Goal: Transaction & Acquisition: Obtain resource

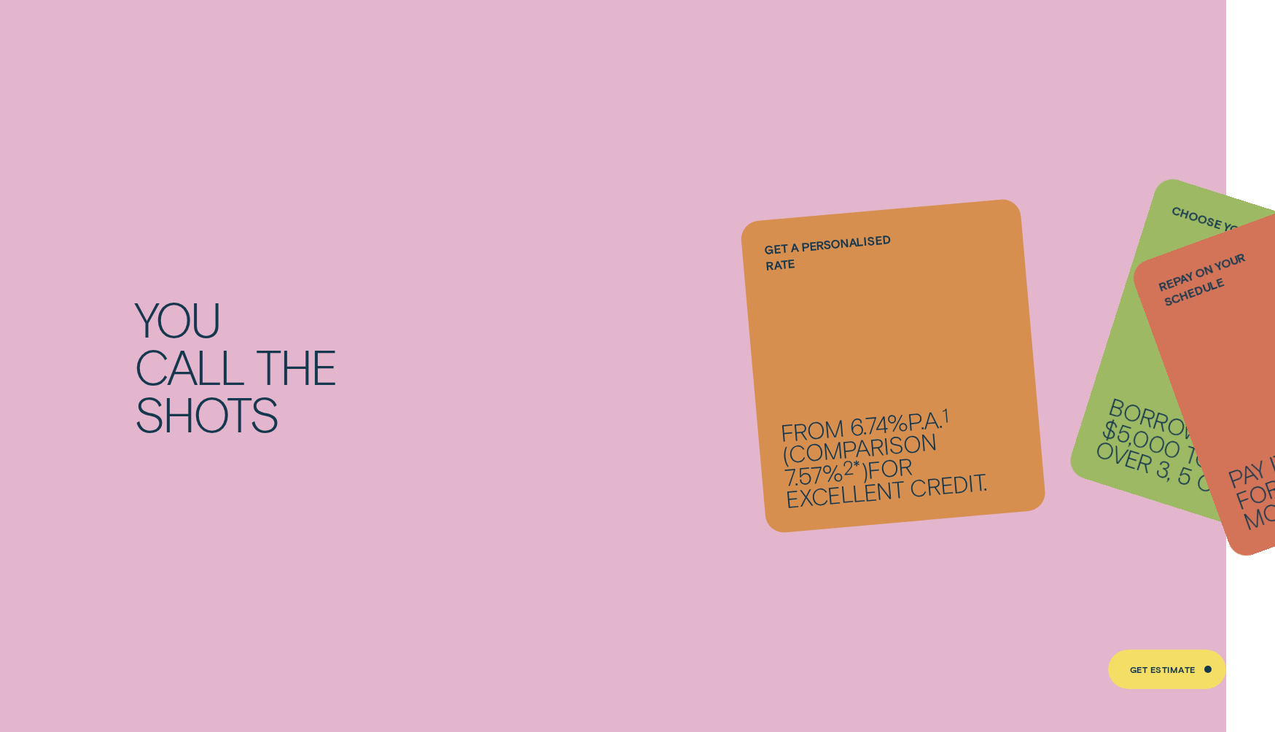
scroll to position [1277, 0]
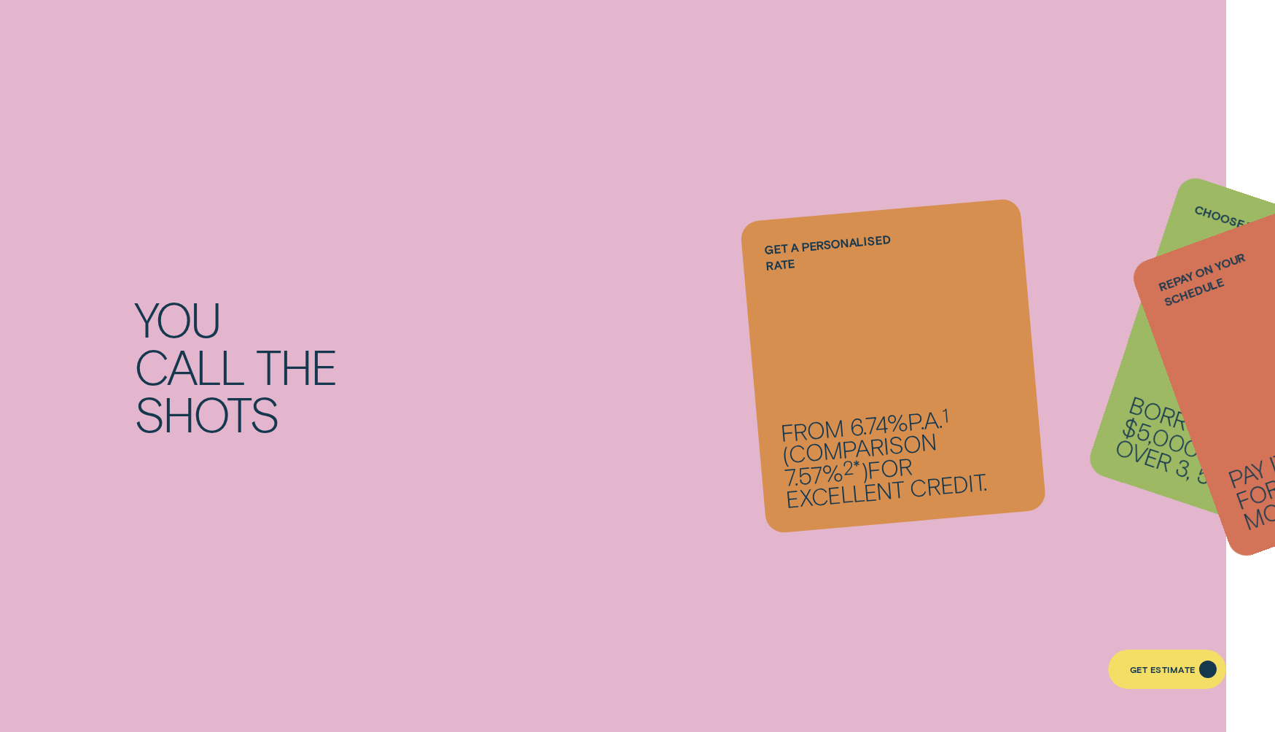
click at [1143, 664] on div "Get Estimate" at bounding box center [1167, 670] width 119 height 40
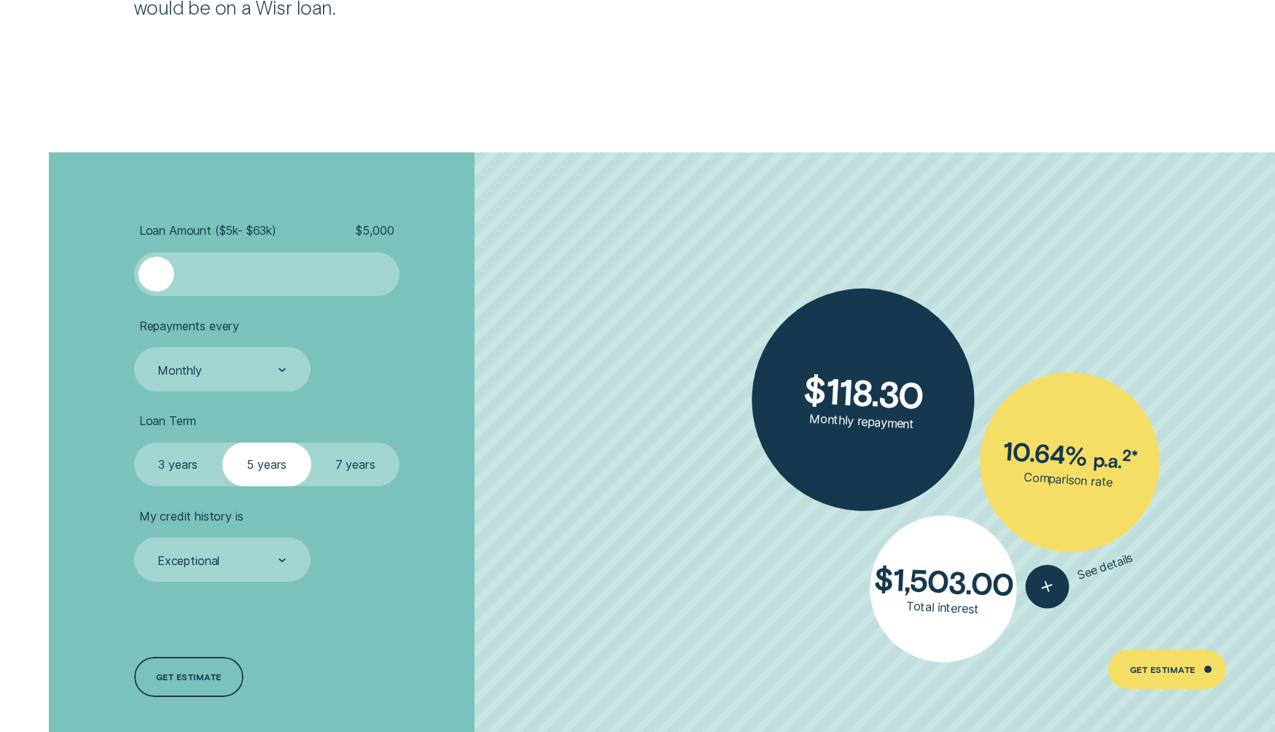
scroll to position [3153, 0]
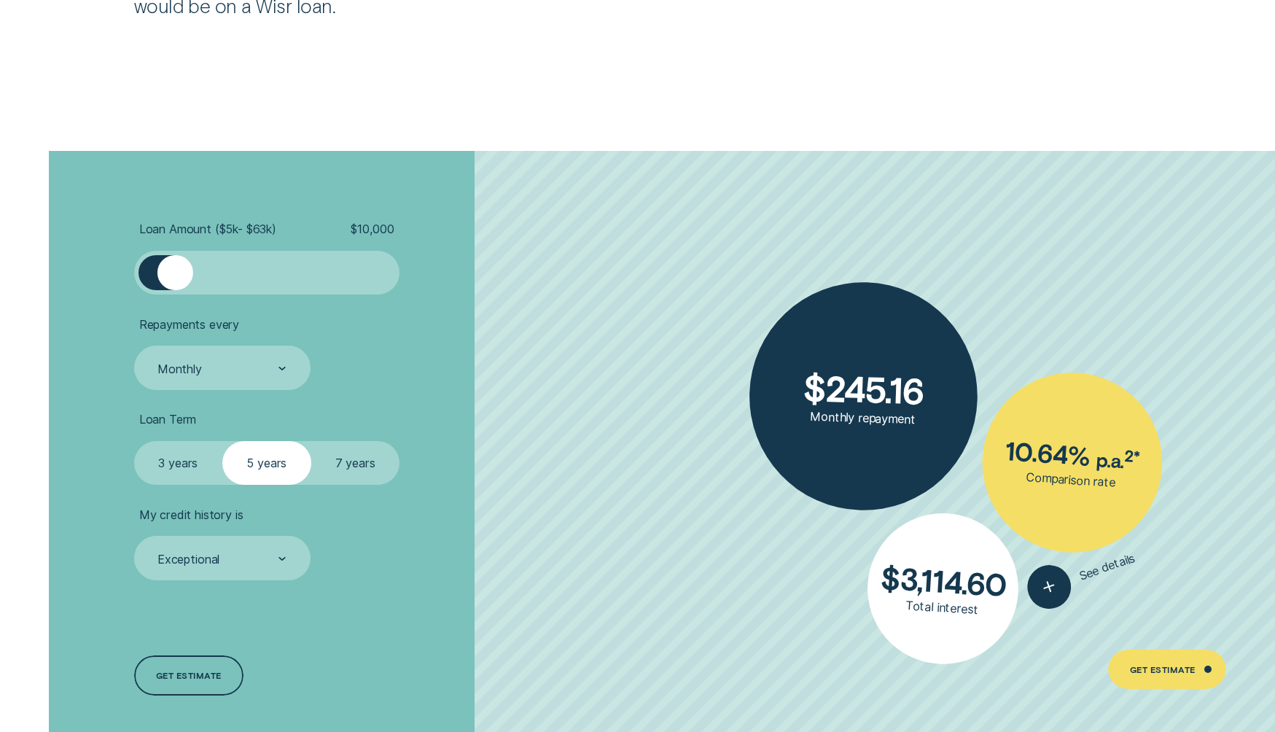
drag, startPoint x: 162, startPoint y: 273, endPoint x: 176, endPoint y: 282, distance: 16.4
click at [176, 282] on div at bounding box center [176, 273] width 36 height 36
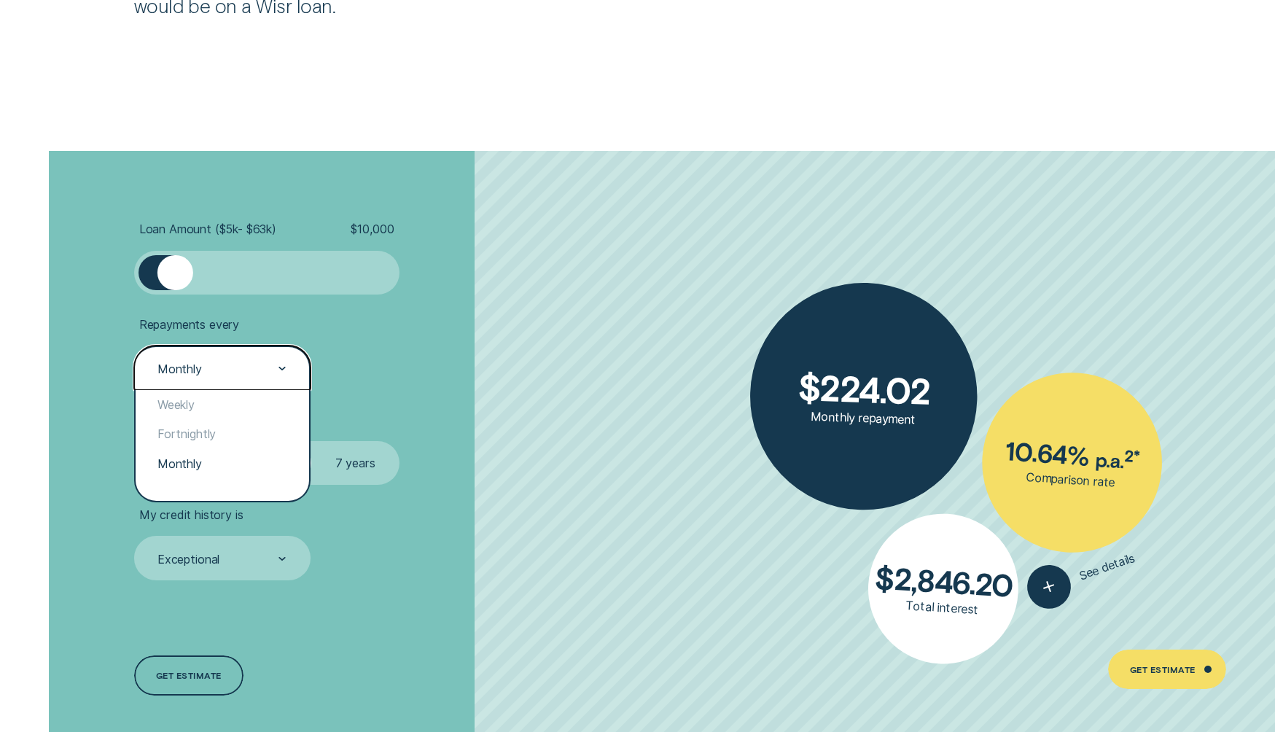
click at [212, 377] on div "Monthly" at bounding box center [222, 368] width 176 height 44
click at [203, 440] on div "Fortnightly" at bounding box center [223, 433] width 174 height 29
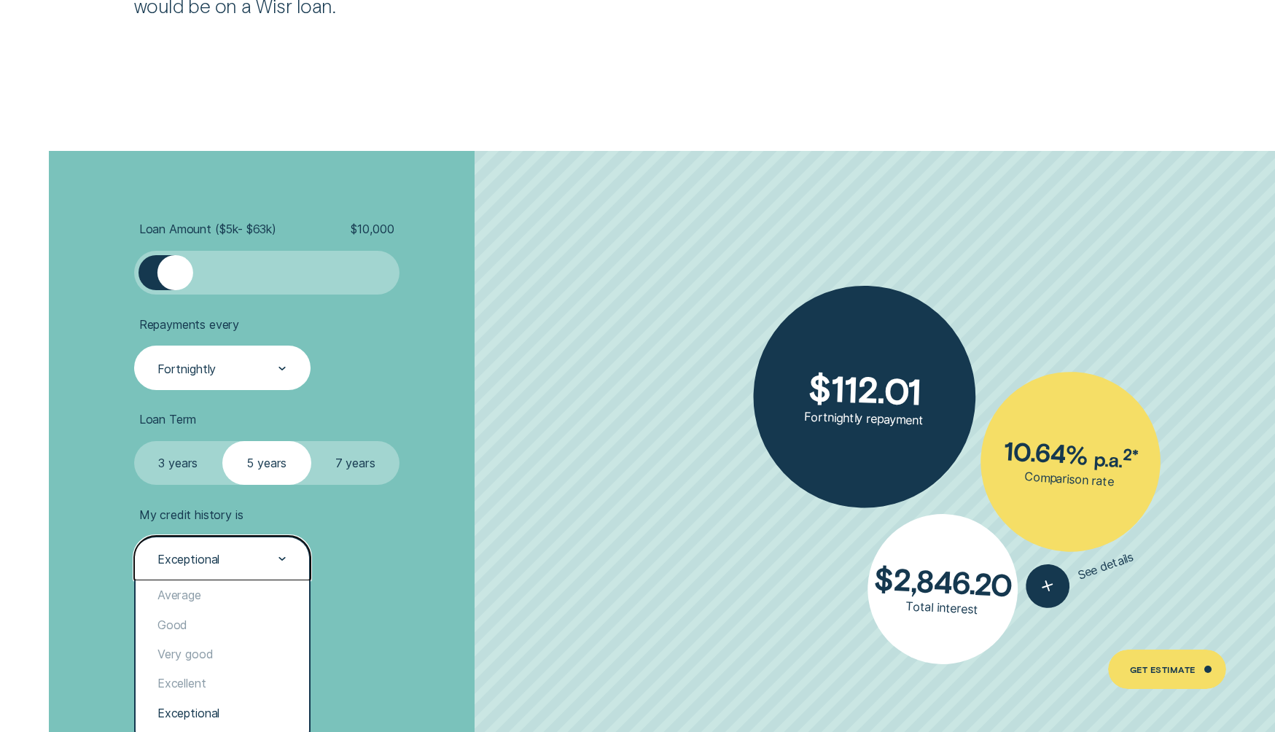
click at [225, 559] on div "Exceptional" at bounding box center [221, 559] width 131 height 17
click at [202, 623] on div "Good" at bounding box center [223, 624] width 174 height 29
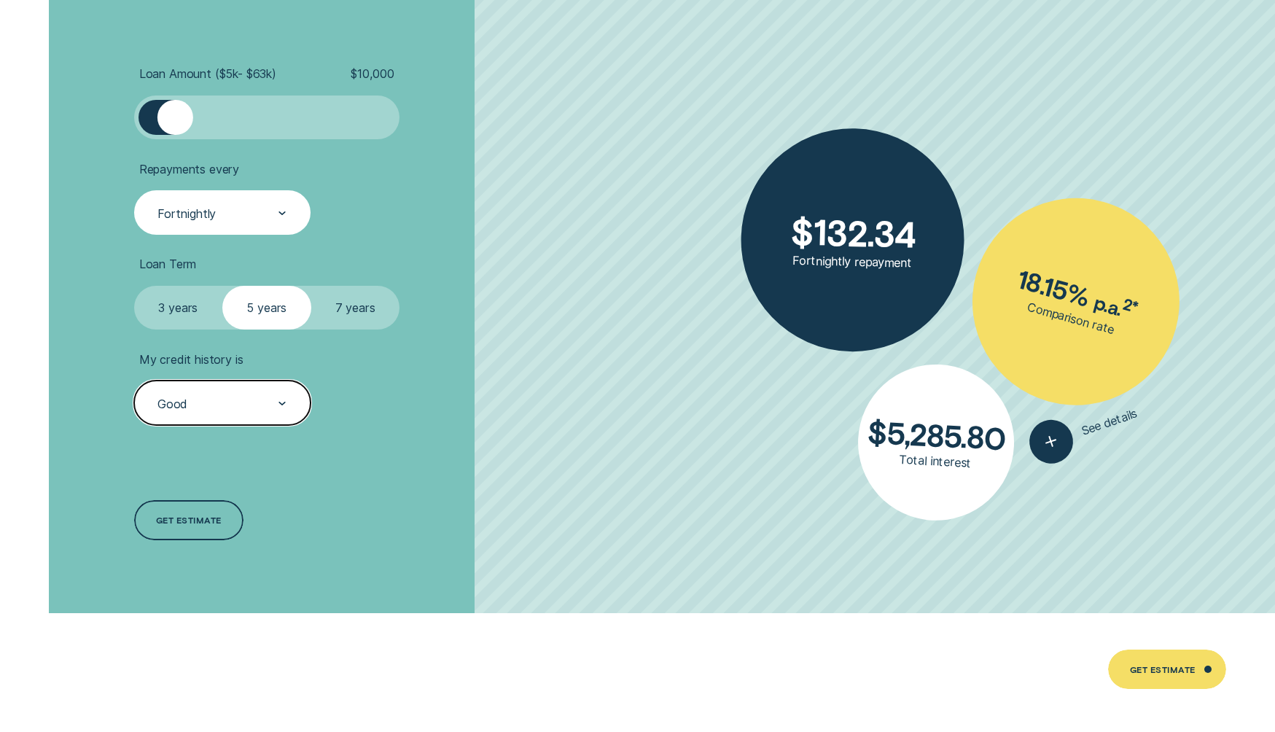
scroll to position [3309, 0]
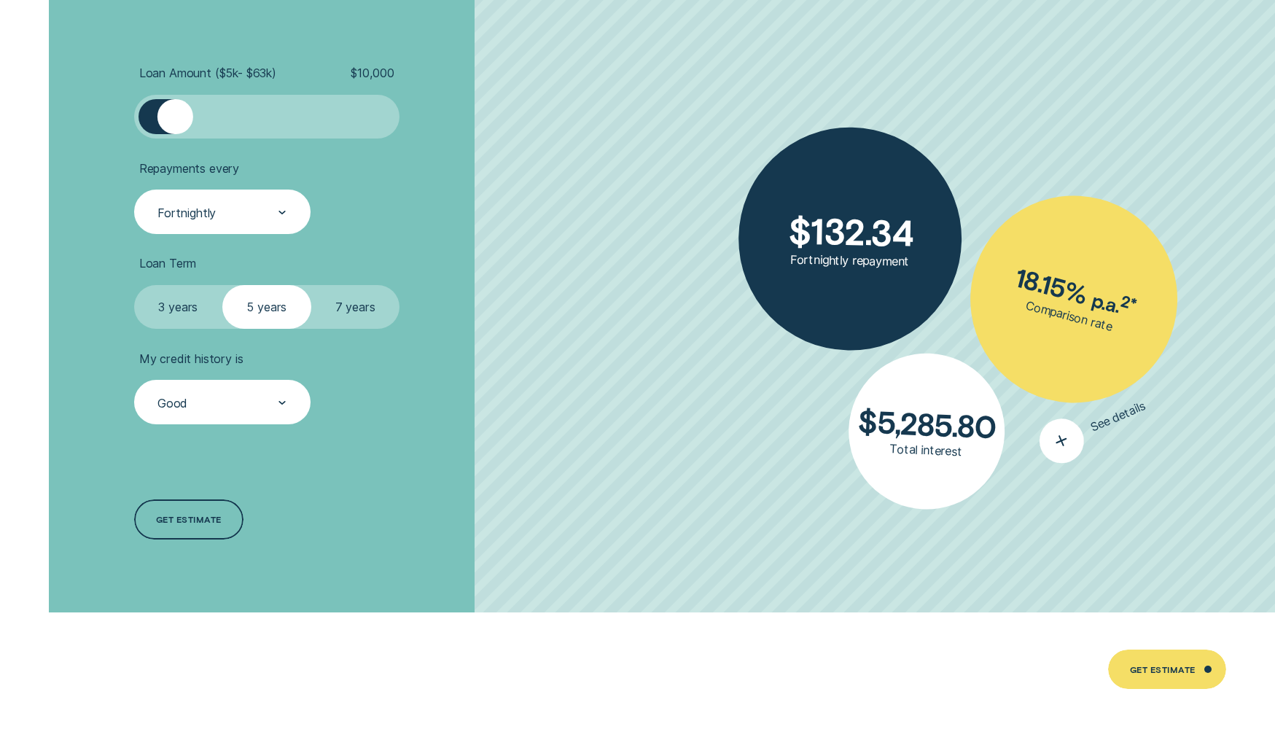
click at [1051, 441] on icon "button" at bounding box center [1061, 441] width 29 height 29
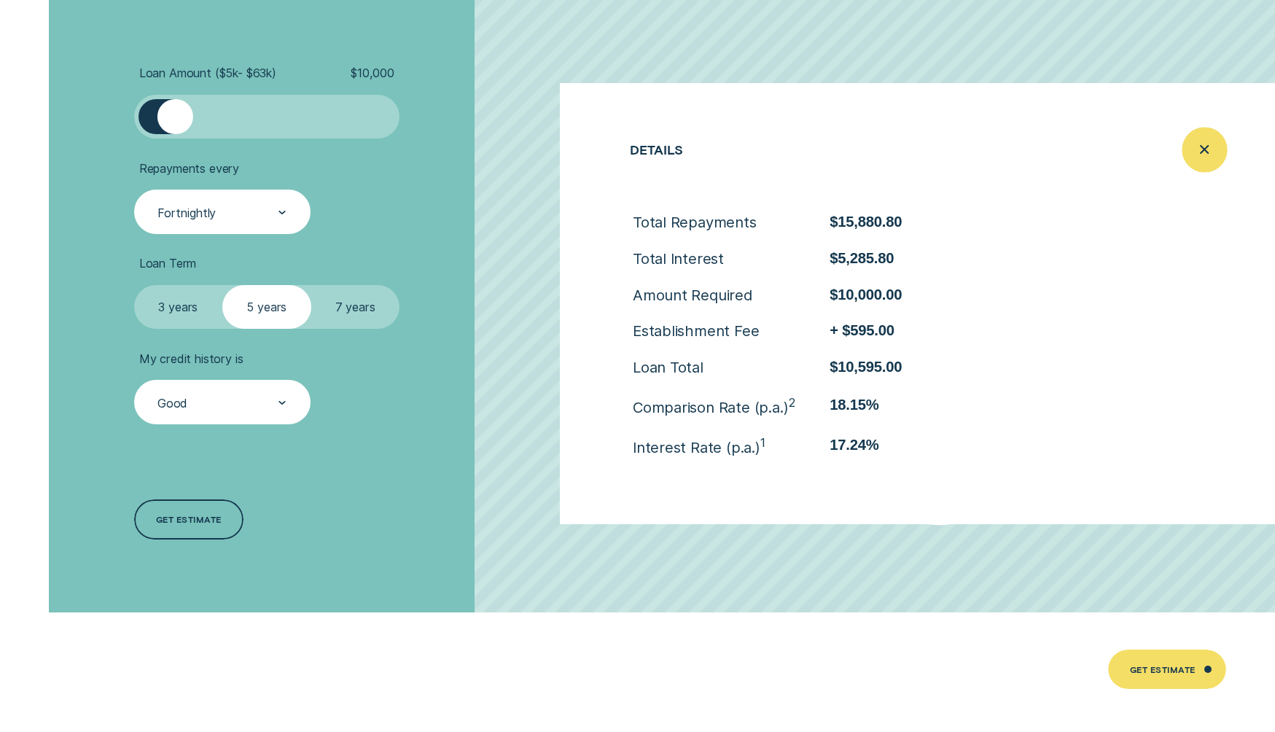
click at [1206, 153] on icon "Close loan details" at bounding box center [1205, 150] width 23 height 23
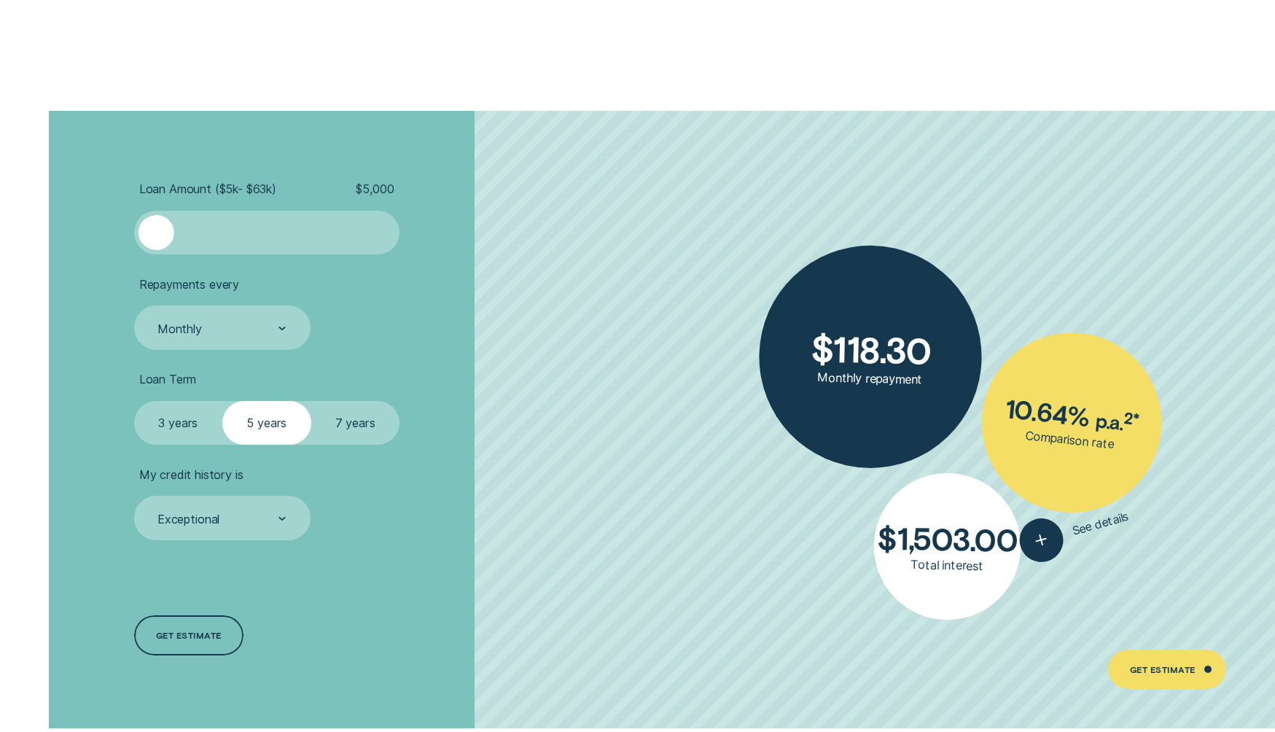
scroll to position [3181, 0]
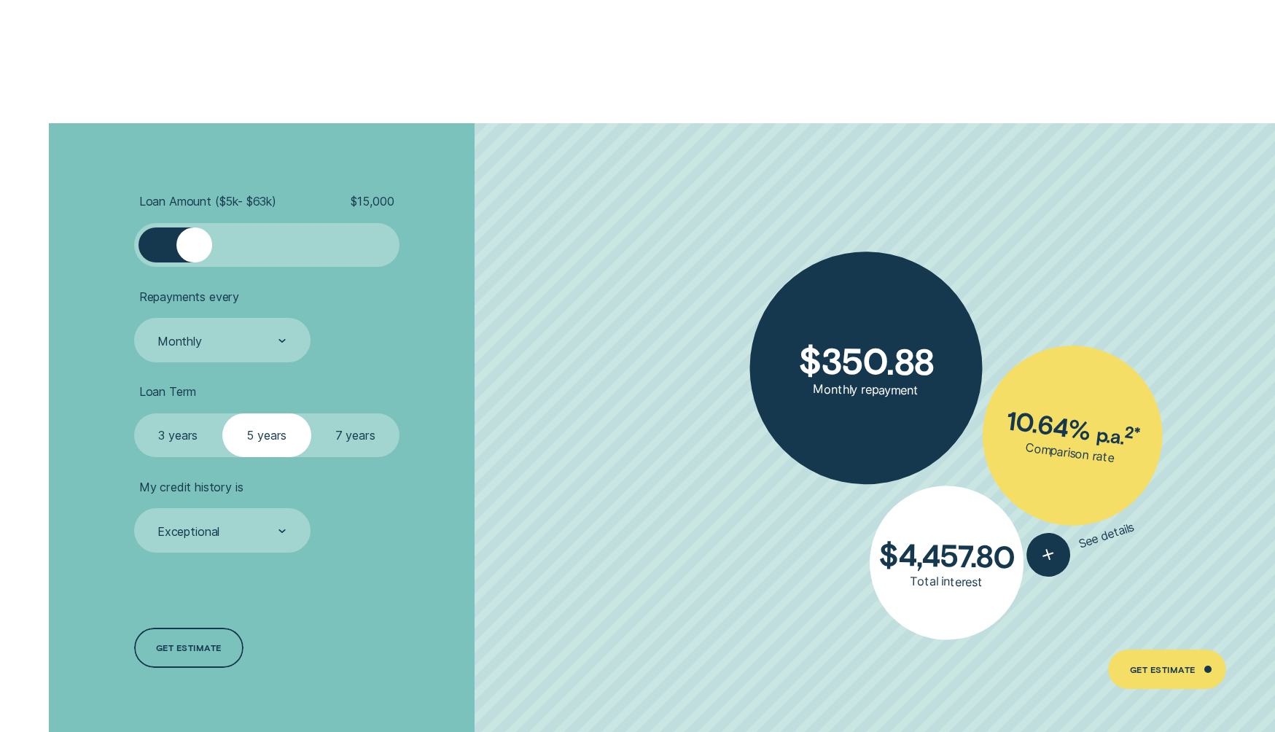
drag, startPoint x: 166, startPoint y: 254, endPoint x: 195, endPoint y: 264, distance: 31.4
click at [195, 264] on div at bounding box center [266, 245] width 265 height 44
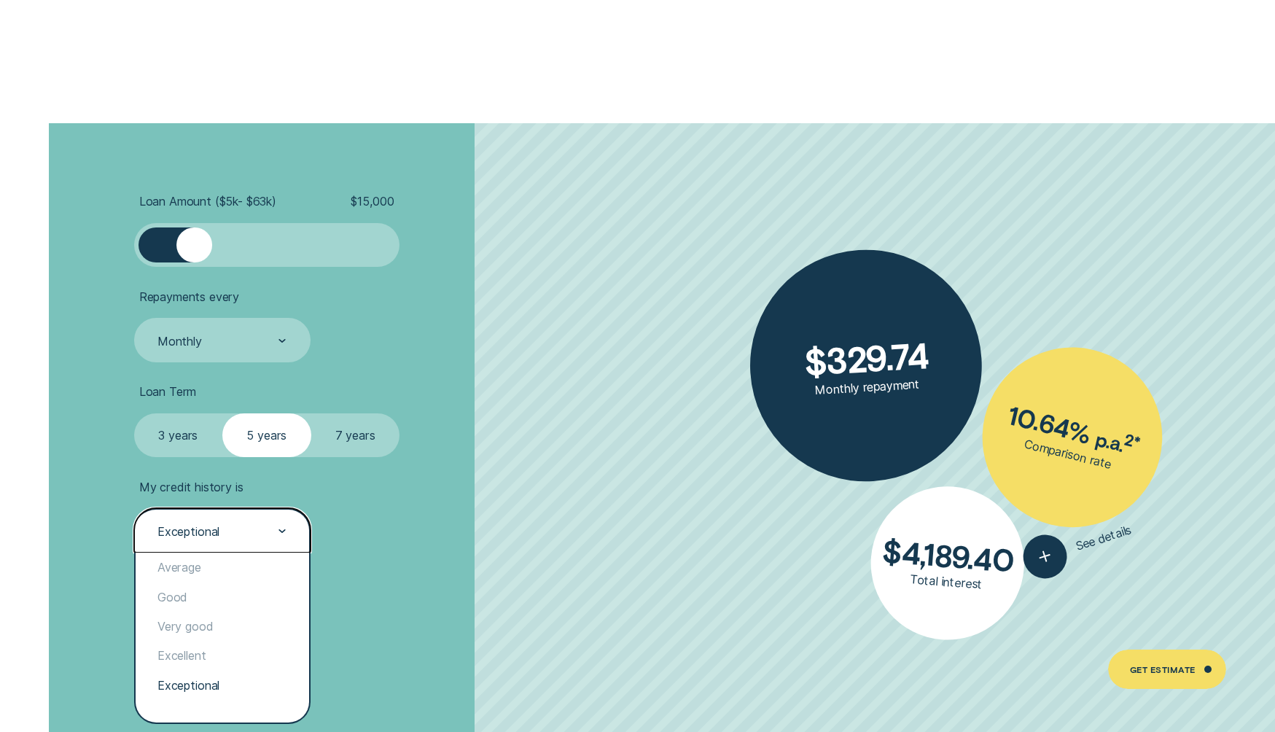
click at [255, 527] on div "Exceptional" at bounding box center [221, 531] width 131 height 17
click at [222, 595] on div "Good" at bounding box center [223, 596] width 174 height 29
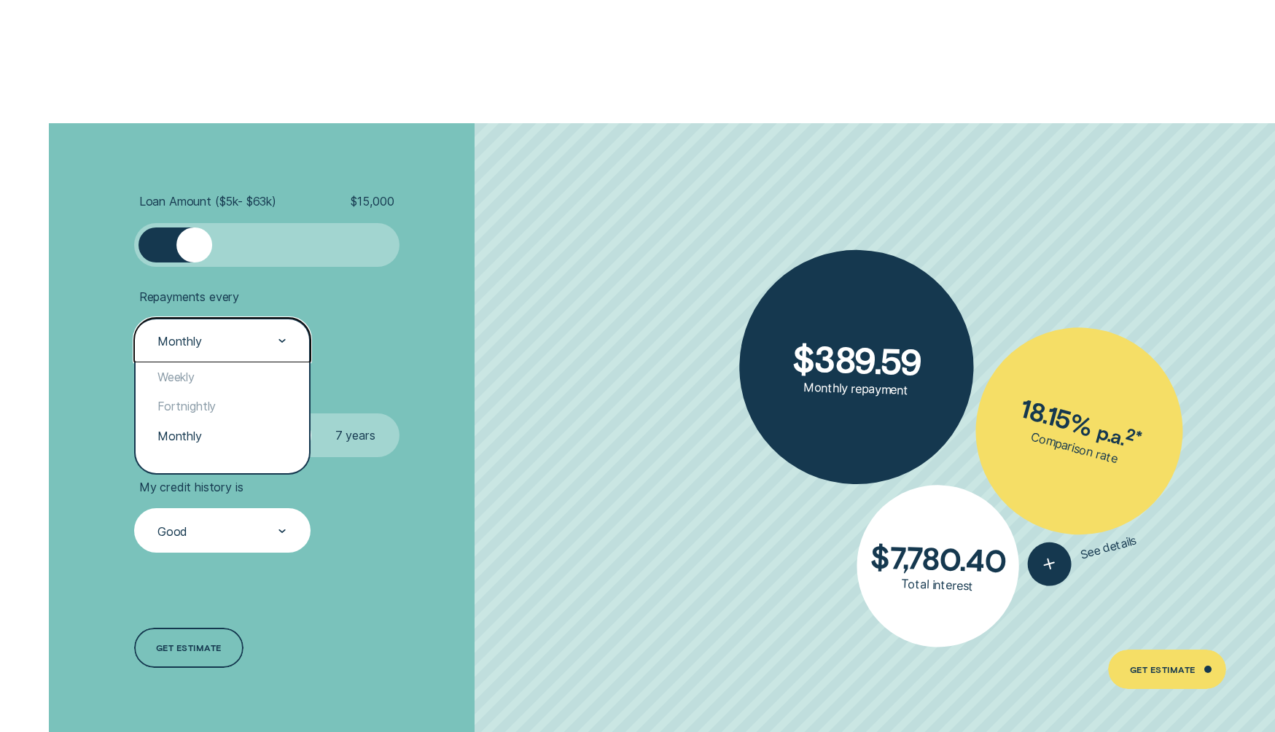
click at [238, 347] on div "Monthly" at bounding box center [221, 341] width 131 height 17
click at [227, 408] on div "Fortnightly" at bounding box center [223, 406] width 174 height 29
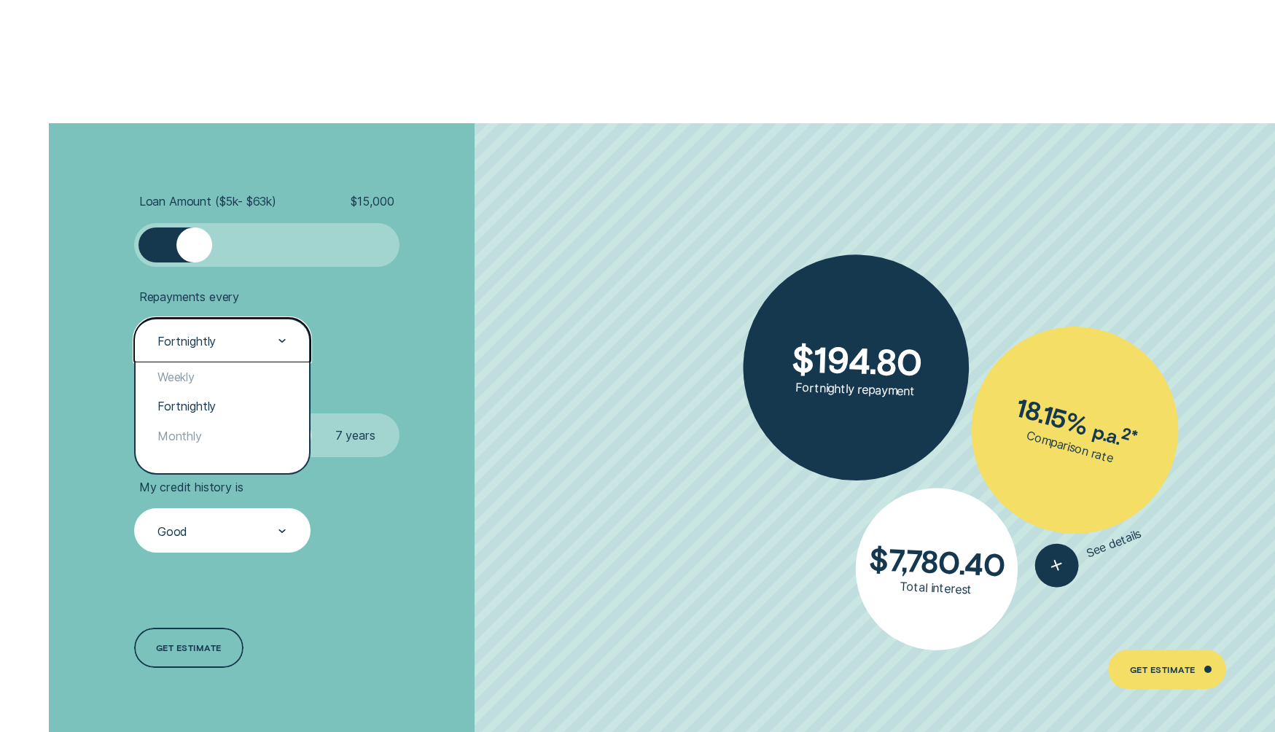
click at [214, 334] on div "Fortnightly" at bounding box center [187, 340] width 58 height 15
click at [206, 371] on div "Weekly" at bounding box center [223, 376] width 174 height 29
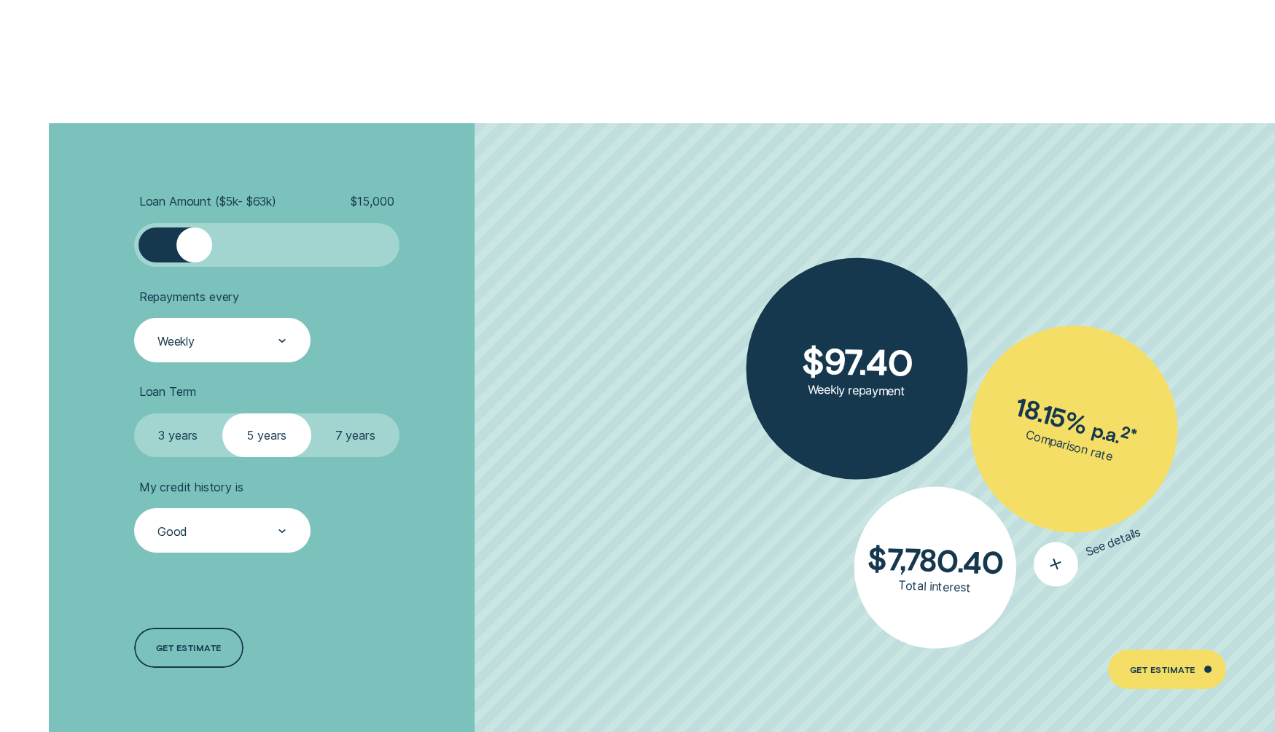
click at [1058, 564] on icon "button" at bounding box center [1055, 564] width 28 height 28
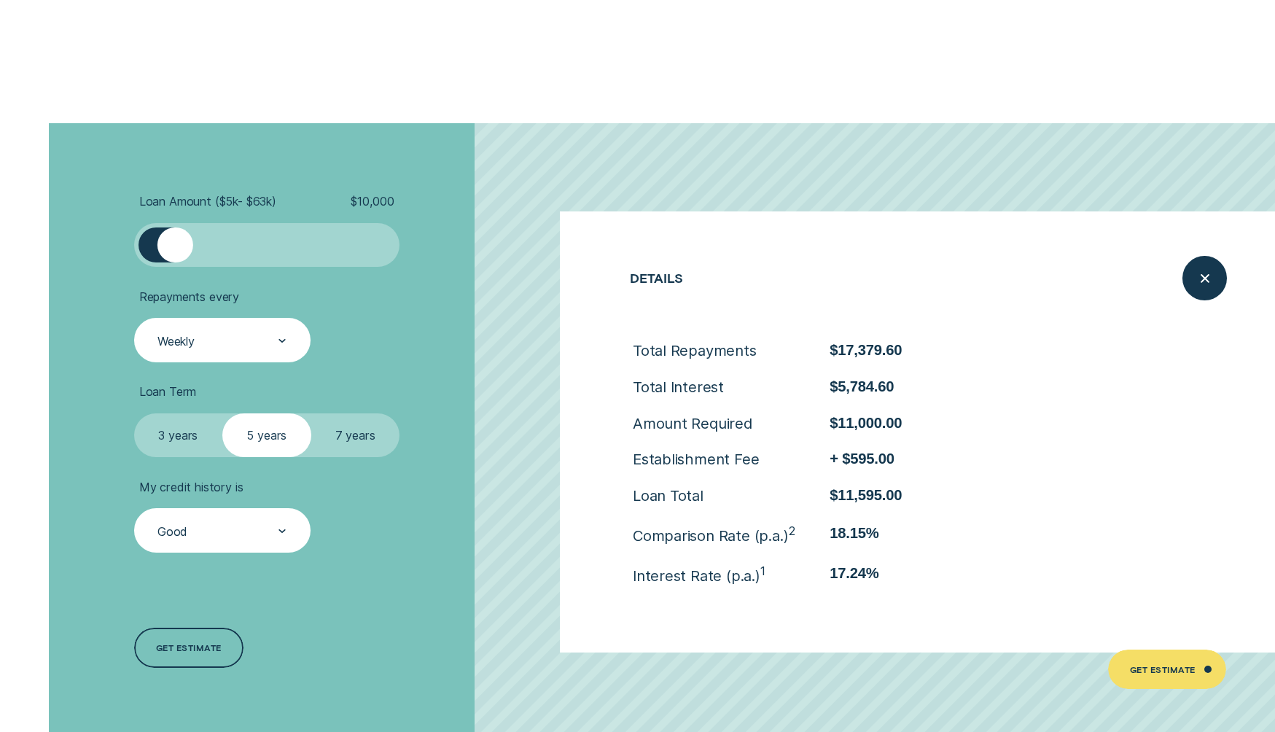
drag, startPoint x: 187, startPoint y: 252, endPoint x: 176, endPoint y: 263, distance: 14.4
click at [176, 263] on div at bounding box center [176, 246] width 36 height 36
click at [1215, 278] on icon "Close loan details" at bounding box center [1205, 278] width 23 height 23
